Goal: Check status: Check status

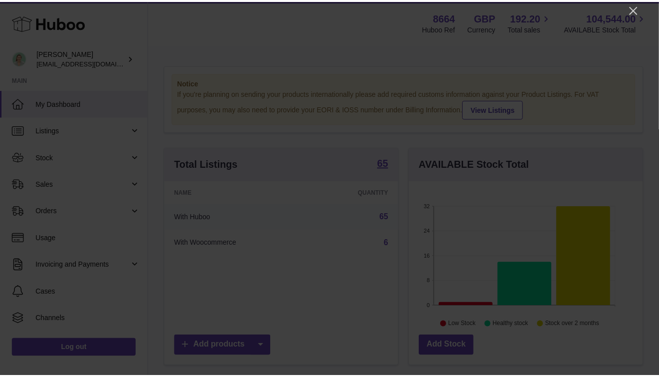
scroll to position [156, 236]
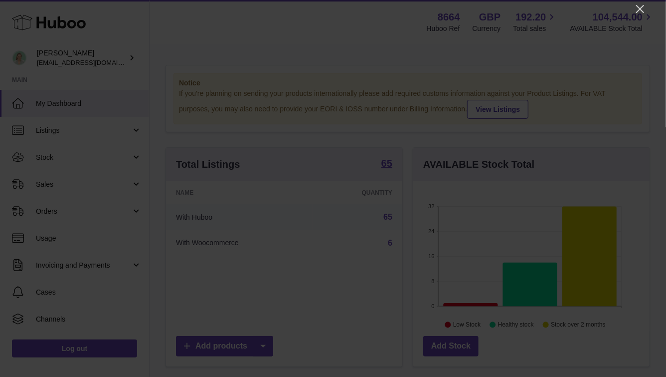
click at [634, 7] on div at bounding box center [333, 188] width 666 height 377
click at [644, 8] on icon "Close" at bounding box center [640, 9] width 12 height 12
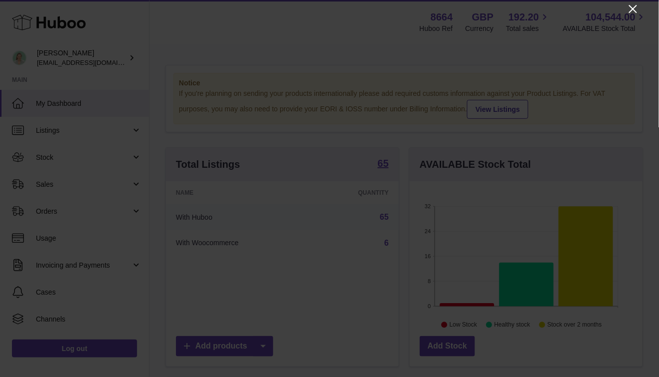
scroll to position [498583, 498505]
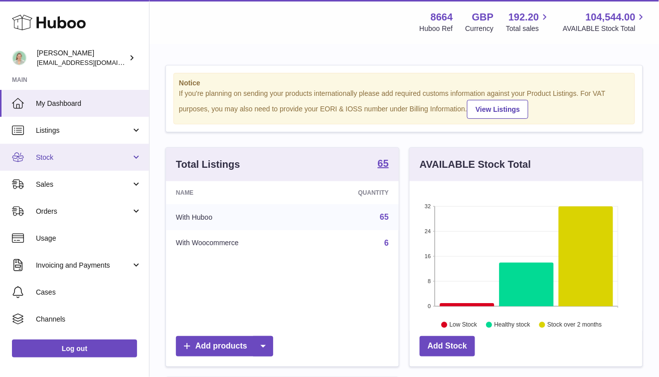
click at [120, 167] on link "Stock" at bounding box center [74, 157] width 149 height 27
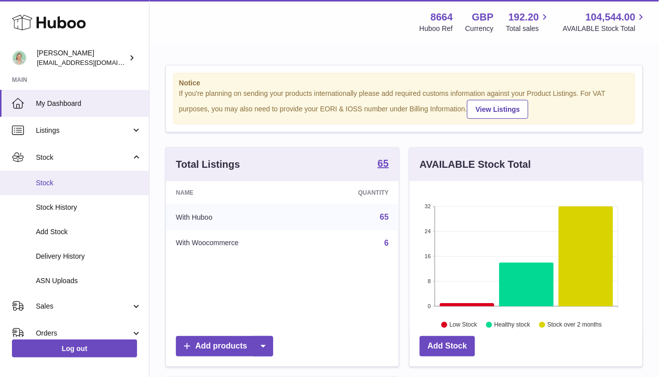
click at [95, 180] on span "Stock" at bounding box center [89, 182] width 106 height 9
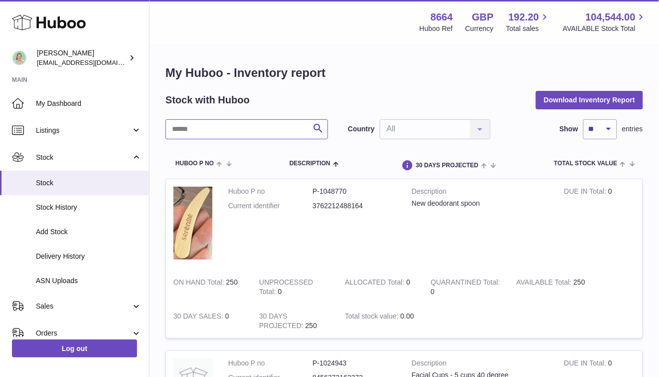
click at [199, 129] on input "text" at bounding box center [247, 129] width 163 height 20
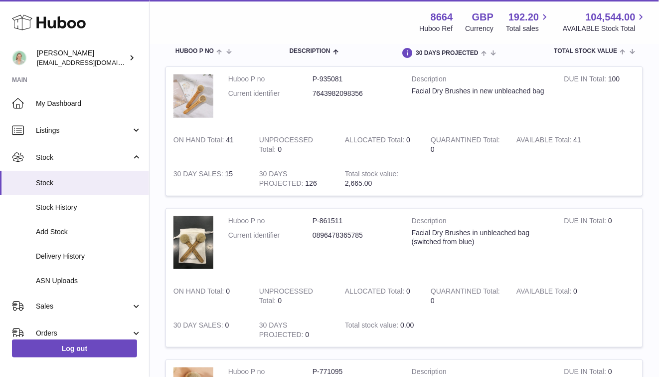
scroll to position [113, 0]
type input "**********"
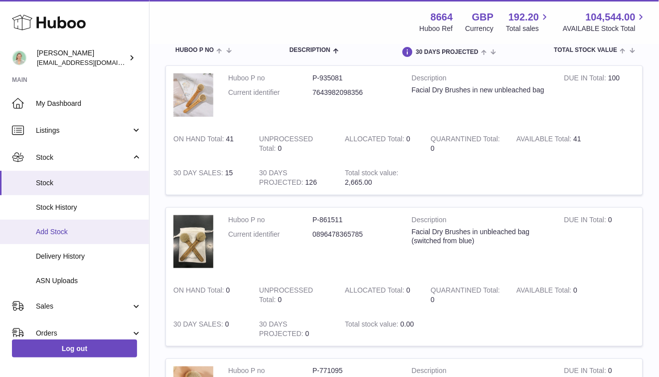
click at [87, 235] on span "Add Stock" at bounding box center [89, 231] width 106 height 9
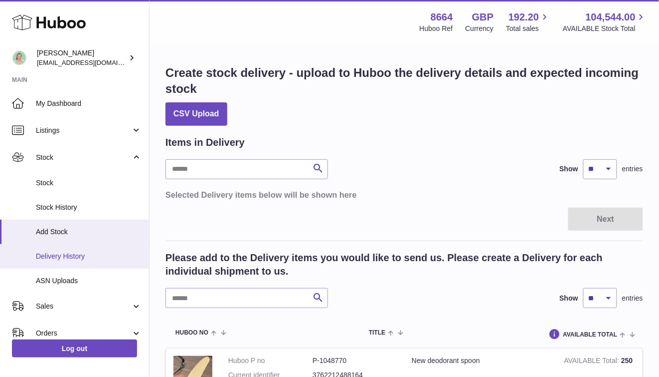
click at [105, 257] on span "Delivery History" at bounding box center [89, 255] width 106 height 9
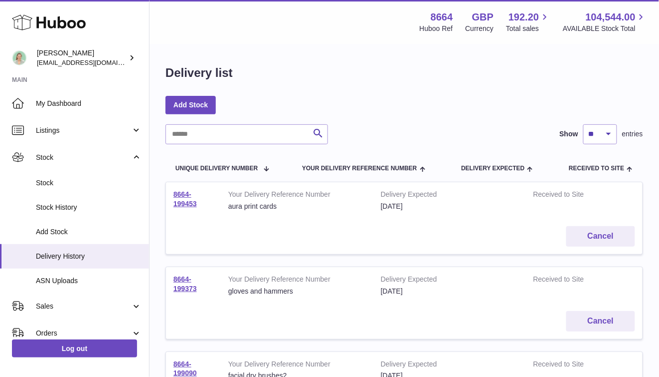
click at [188, 198] on td "8664-199453" at bounding box center [193, 200] width 55 height 36
click at [182, 203] on link "8664-199453" at bounding box center [185, 198] width 23 height 17
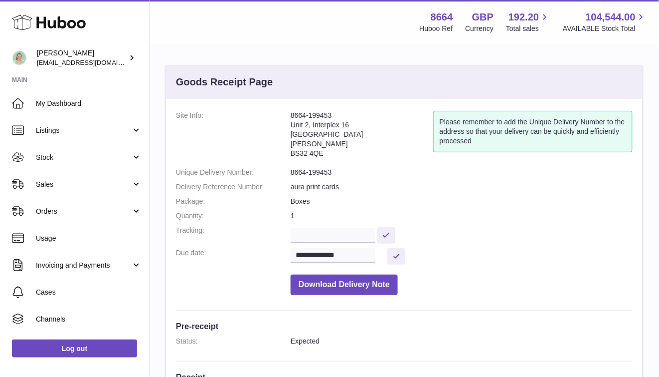
drag, startPoint x: 289, startPoint y: 114, endPoint x: 367, endPoint y: 114, distance: 77.3
click at [367, 114] on dl "**********" at bounding box center [404, 205] width 457 height 189
copy dl "8664-199453"
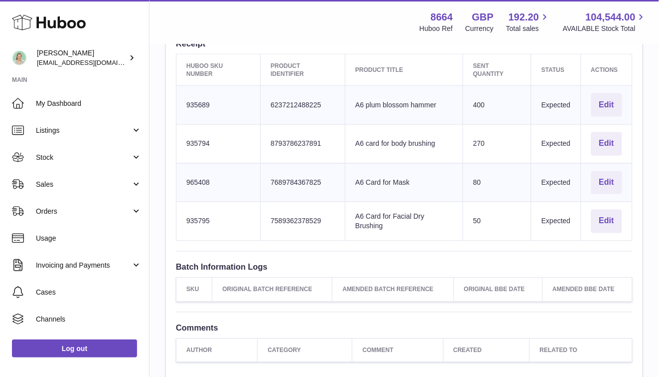
scroll to position [320, 0]
